Goal: Feedback & Contribution: Submit feedback/report problem

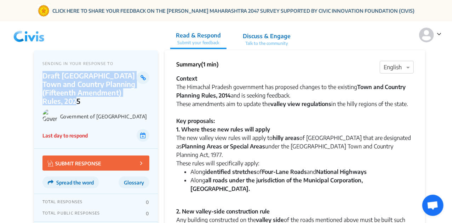
click at [32, 31] on img at bounding box center [29, 34] width 37 height 21
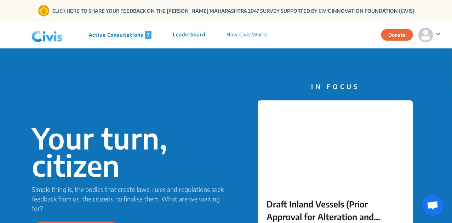
click at [103, 33] on p "Active Consultations 7" at bounding box center [120, 35] width 63 height 8
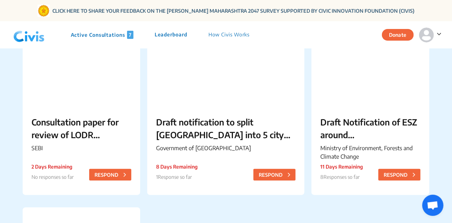
scroll to position [281, 0]
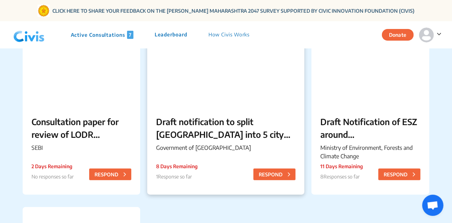
click at [193, 133] on p "Draft notification to split [GEOGRAPHIC_DATA] into 5 city corporations/[GEOGRAP…" at bounding box center [225, 127] width 139 height 25
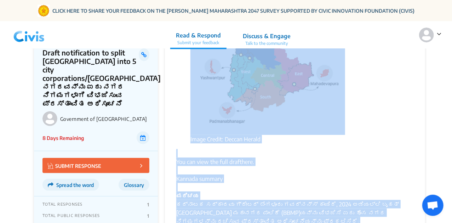
scroll to position [352, 0]
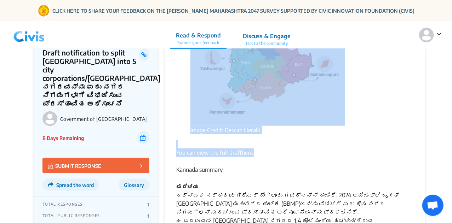
drag, startPoint x: 174, startPoint y: 80, endPoint x: 258, endPoint y: 144, distance: 105.0
click at [258, 144] on div "Summary (2 min) × English The Kannada summary is after the English summary. The…" at bounding box center [295, 188] width 260 height 970
copy div "Lor Ipsumdo sitamet co adipi eli Seddoei tempori. Utl Etdolorema al Enimadmin v…"
click at [262, 126] on div "The Kannada summary is after the English summary. The Government of Karnataka h…" at bounding box center [294, 195] width 237 height 937
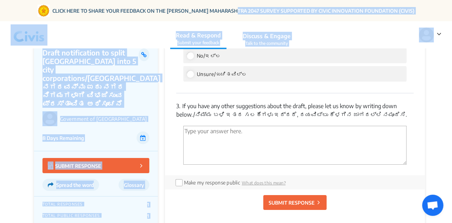
scroll to position [1219, 0]
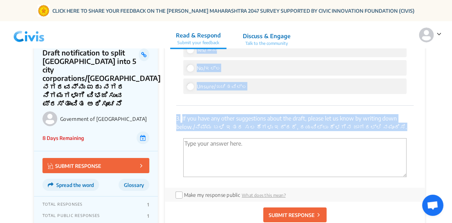
drag, startPoint x: 171, startPoint y: 102, endPoint x: 248, endPoint y: 121, distance: 79.5
click at [248, 121] on div "How satisfied are you with this Consultation Choose an option to submit your fe…" at bounding box center [295, 27] width 260 height 424
copy div "8. Lo ips dolorsi ametcons Adipisc Elitseddo eius temp incididu utla etdolorema…"
click at [176, 130] on div "How satisfied are you with this Consultation Choose an option to submit your fe…" at bounding box center [295, 27] width 260 height 424
